Goal: Task Accomplishment & Management: Manage account settings

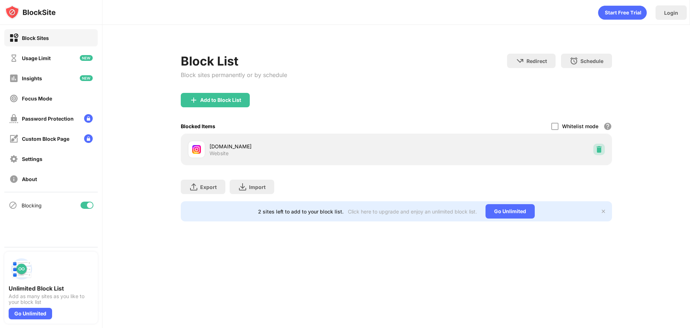
click at [603, 146] on div at bounding box center [600, 149] width 12 height 12
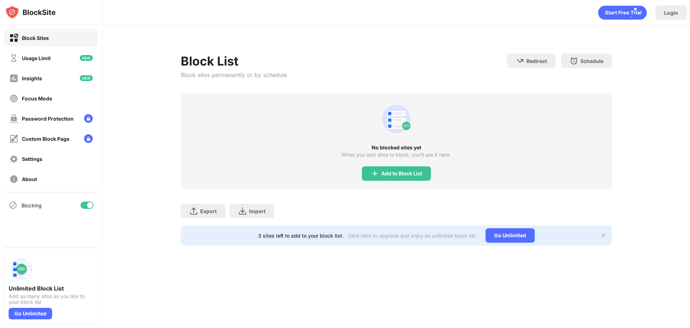
click at [380, 163] on div "No blocked sites yet When you add sites to block, you’ll see it here. Add to Bl…" at bounding box center [396, 141] width 431 height 96
click at [391, 169] on div "Add to Block List" at bounding box center [396, 173] width 69 height 14
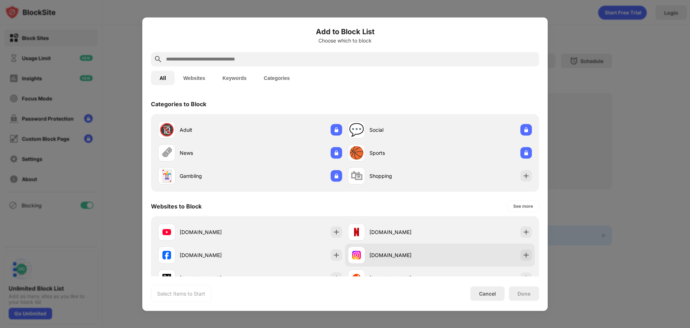
click at [405, 263] on div "instagram.com" at bounding box center [394, 254] width 92 height 17
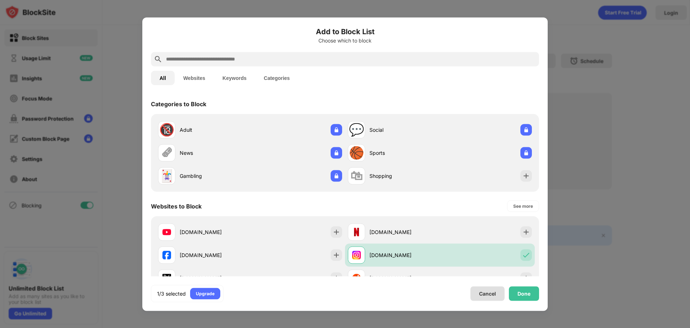
click at [519, 294] on div "Done" at bounding box center [524, 293] width 13 height 6
